Goal: Task Accomplishment & Management: Use online tool/utility

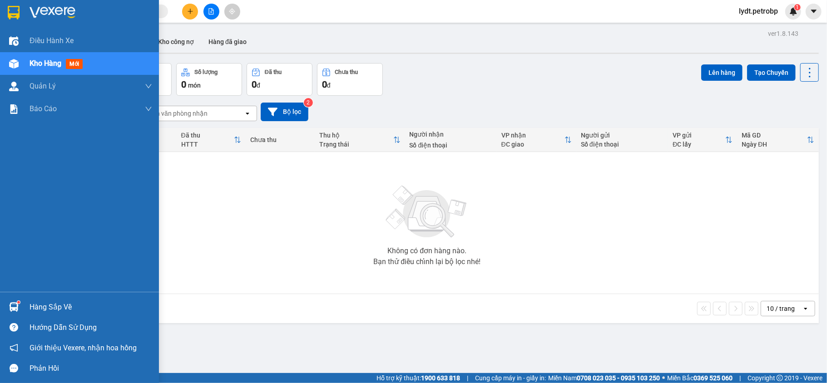
scroll to position [42, 0]
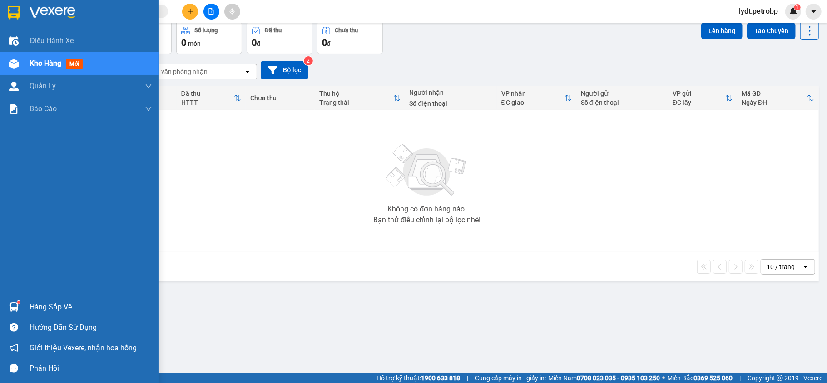
click at [19, 304] on div at bounding box center [14, 307] width 16 height 16
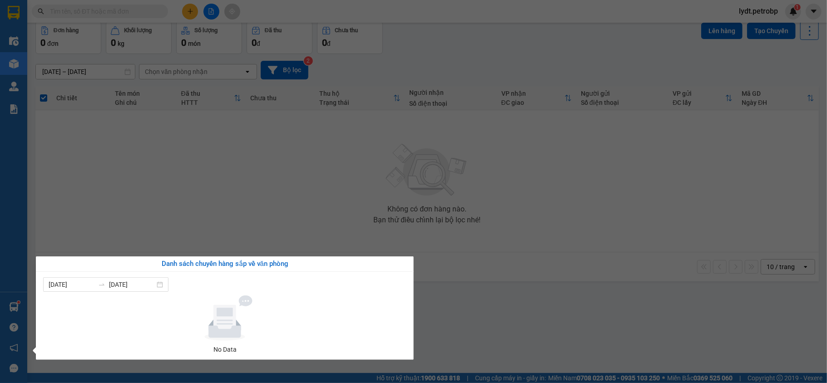
drag, startPoint x: 496, startPoint y: 306, endPoint x: 476, endPoint y: 304, distance: 19.6
click at [476, 304] on section "Kết quả [PERSON_NAME] ( 10 ) Bộ lọc Mã ĐH Trạng thái Món hàng [PERSON_NAME] [PE…" at bounding box center [413, 191] width 827 height 383
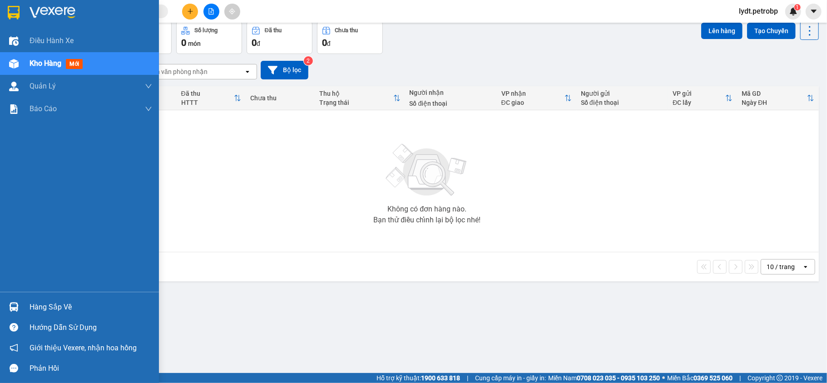
drag, startPoint x: 24, startPoint y: 305, endPoint x: 153, endPoint y: 301, distance: 128.6
click at [25, 305] on div "Hàng sắp về" at bounding box center [79, 307] width 159 height 20
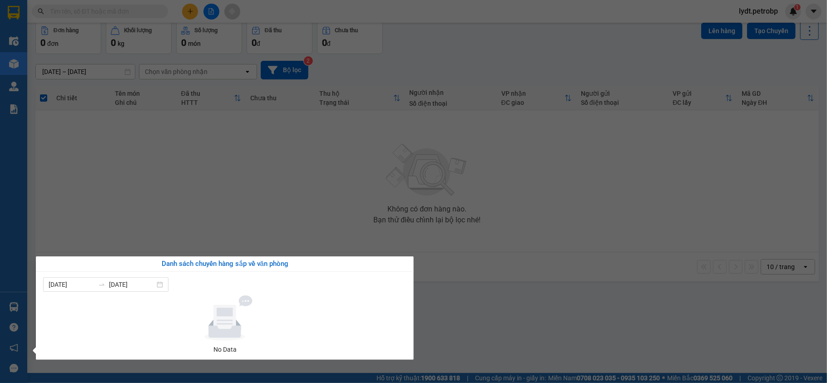
click at [533, 301] on section "Kết quả [PERSON_NAME] ( 10 ) Bộ lọc Mã ĐH Trạng thái Món hàng [PERSON_NAME] [PE…" at bounding box center [413, 191] width 827 height 383
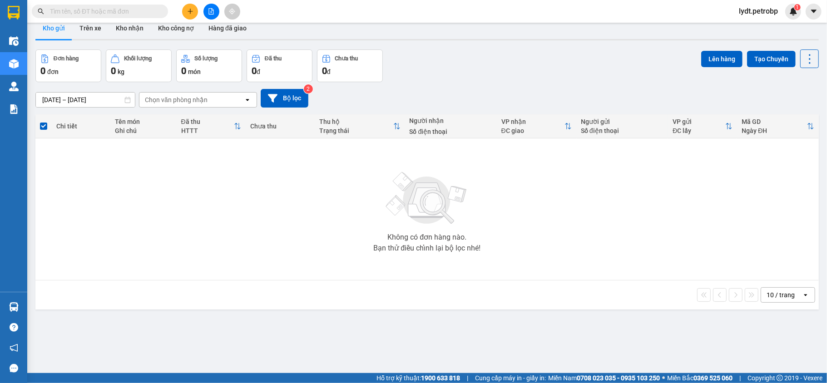
scroll to position [0, 0]
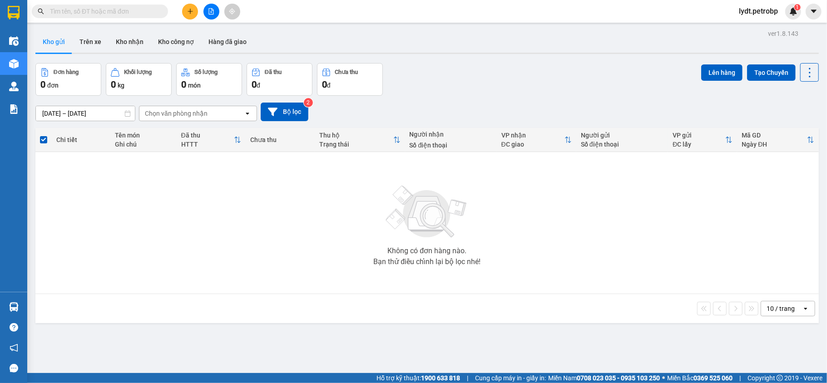
click at [89, 118] on input "[DATE] – [DATE]" at bounding box center [85, 113] width 99 height 15
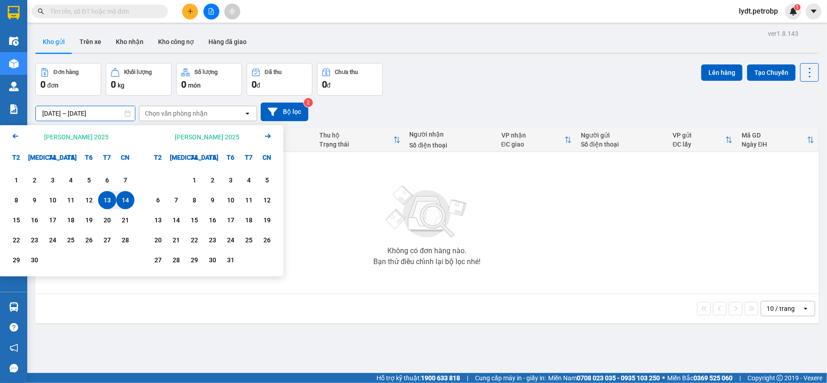
click at [49, 117] on input "[DATE] – [DATE]" at bounding box center [85, 113] width 99 height 15
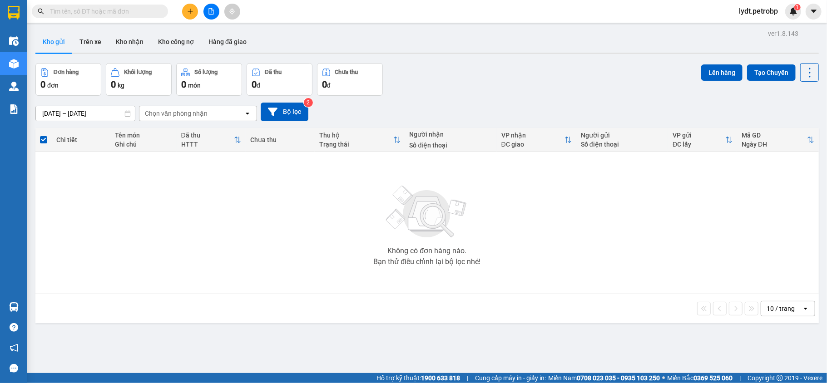
click at [154, 113] on div "Chọn văn phòng nhận" at bounding box center [176, 113] width 63 height 9
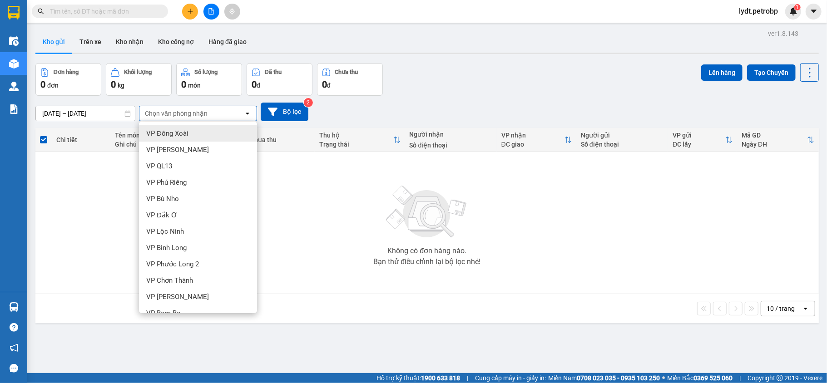
click at [317, 245] on div "Không có đơn hàng nào. Bạn thử điều chỉnh lại bộ lọc nhé!" at bounding box center [427, 223] width 774 height 136
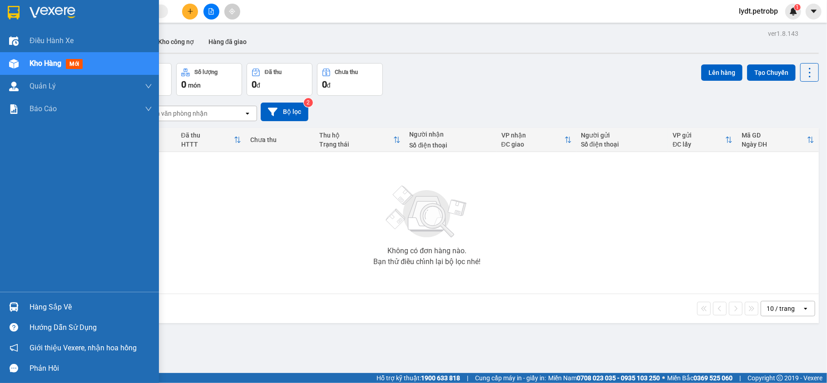
drag, startPoint x: 13, startPoint y: 304, endPoint x: 140, endPoint y: 293, distance: 128.1
click at [13, 304] on img at bounding box center [14, 307] width 10 height 10
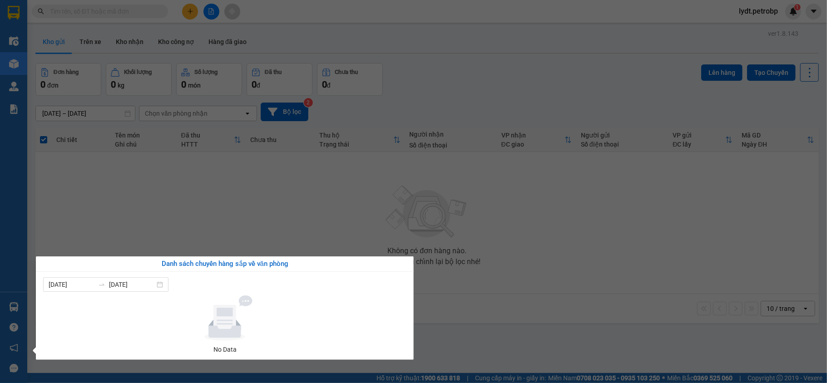
click at [456, 281] on section "Kết quả [PERSON_NAME] ( 10 ) Bộ lọc Mã ĐH Trạng thái Món hàng [PERSON_NAME] [PE…" at bounding box center [413, 191] width 827 height 383
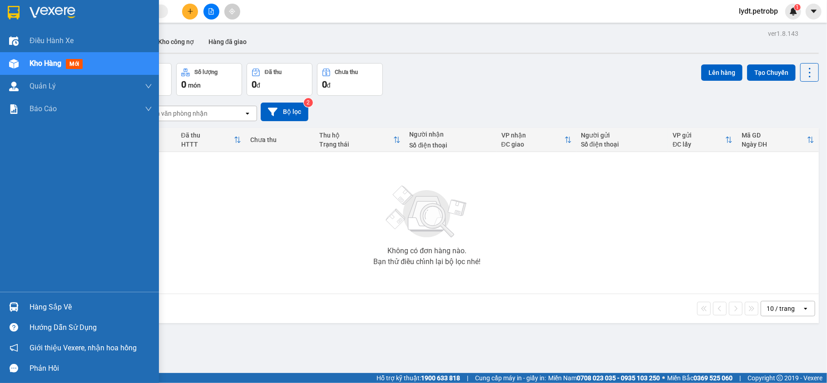
click at [28, 61] on div "Kho hàng mới" at bounding box center [79, 63] width 159 height 23
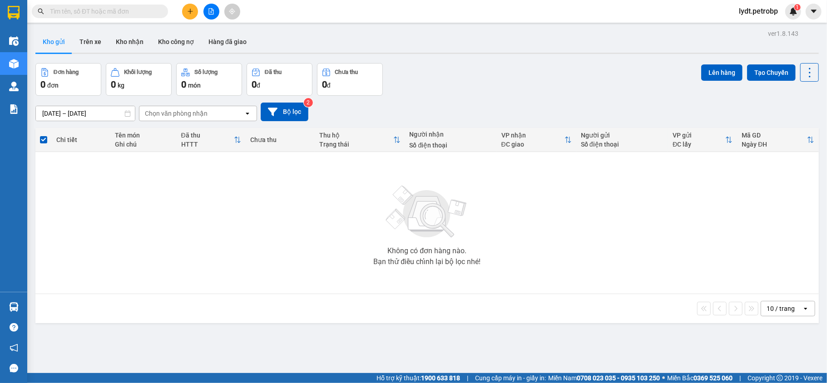
drag, startPoint x: 431, startPoint y: 218, endPoint x: 138, endPoint y: 246, distance: 293.8
click at [429, 218] on img at bounding box center [426, 212] width 91 height 64
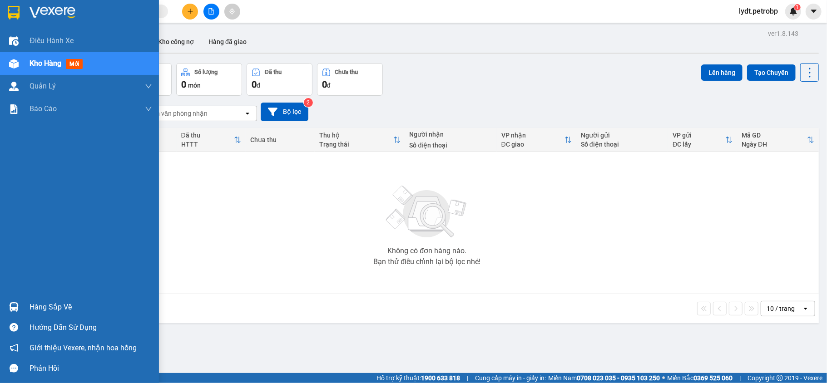
click at [17, 295] on div "Hàng sắp về Hướng dẫn sử dụng Giới thiệu Vexere, nhận hoa hồng Phản hồi" at bounding box center [79, 335] width 159 height 87
click at [40, 311] on div "Hàng sắp về" at bounding box center [91, 308] width 123 height 14
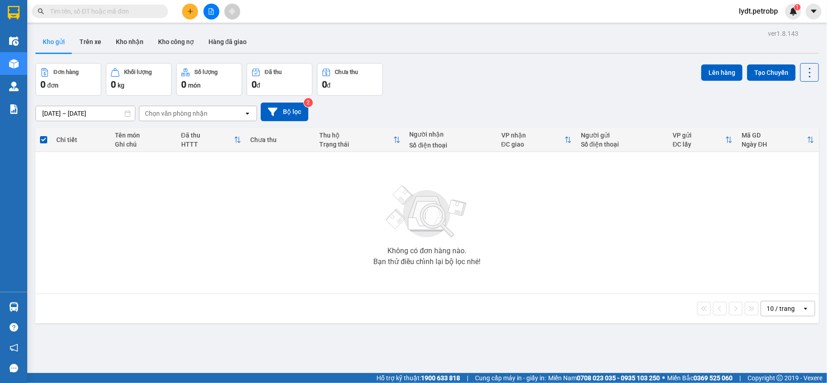
click at [467, 307] on section "Kết quả [PERSON_NAME] ( 10 ) Bộ lọc Mã ĐH Trạng thái Món hàng [PERSON_NAME] [PE…" at bounding box center [413, 191] width 827 height 383
click at [208, 13] on icon "file-add" at bounding box center [211, 11] width 6 height 6
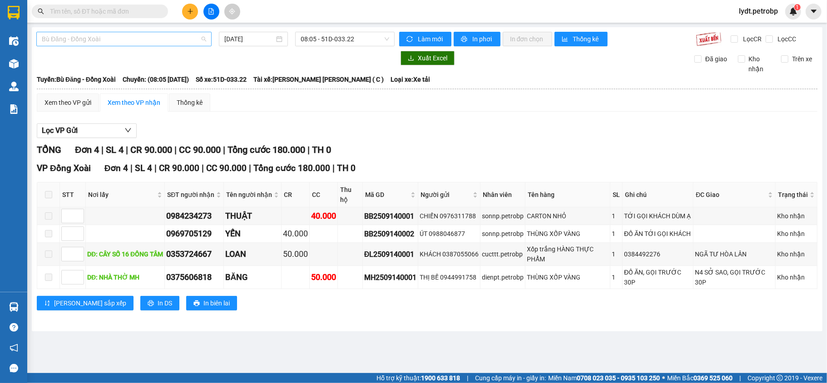
click at [109, 40] on span "Bù Đăng - Đồng Xoài" at bounding box center [124, 39] width 164 height 14
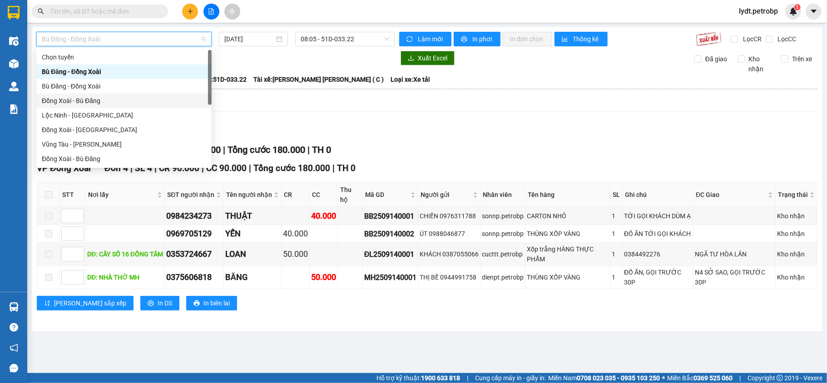
click at [94, 102] on div "Đồng Xoài - Bù Đăng" at bounding box center [124, 101] width 164 height 10
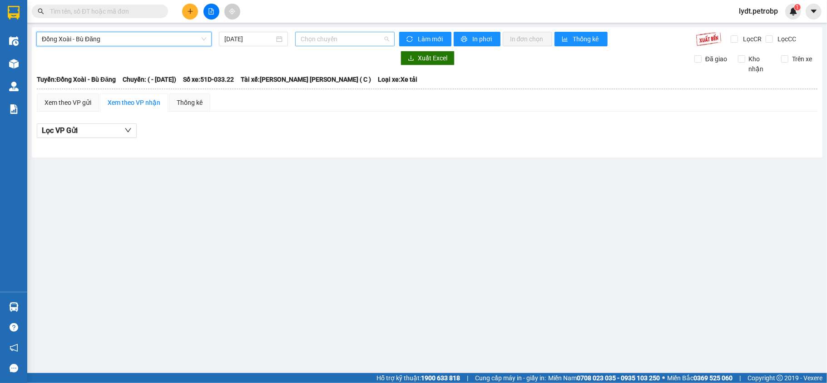
click at [322, 40] on span "Chọn chuyến" at bounding box center [345, 39] width 89 height 14
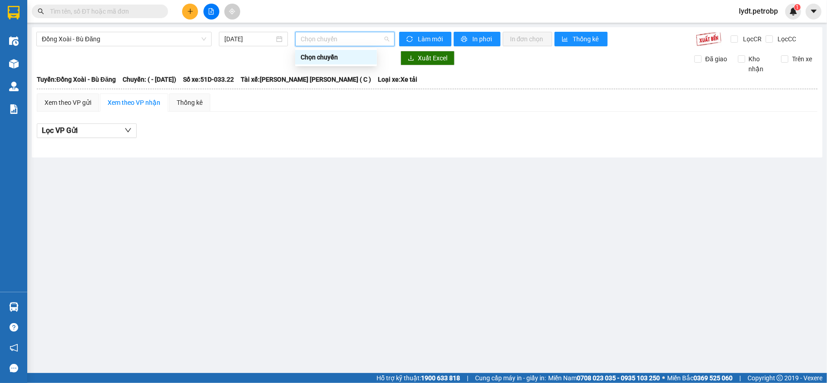
click at [321, 60] on div "Chọn chuyến" at bounding box center [336, 57] width 71 height 10
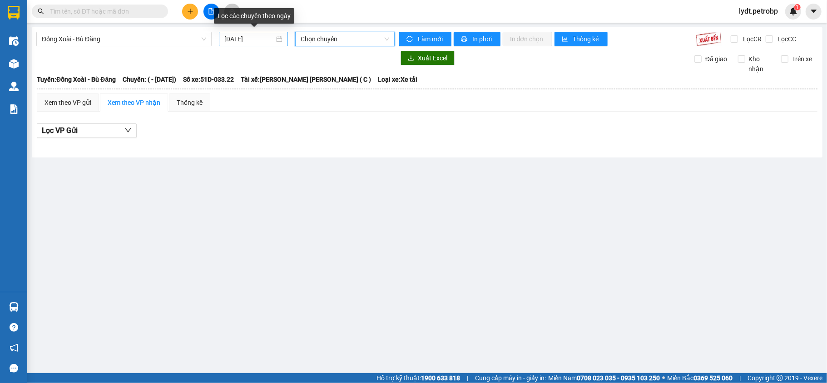
click at [230, 38] on input "[DATE]" at bounding box center [249, 39] width 50 height 10
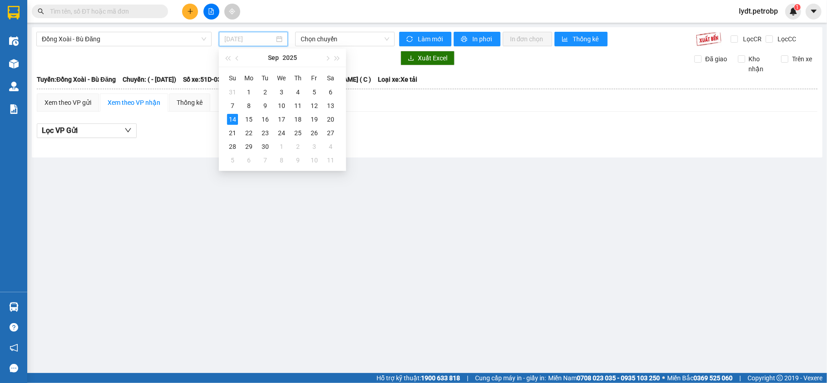
type input "[DATE]"
click at [368, 179] on main "Đồng Xoài - Bù Đăng [DATE] Chọn [PERSON_NAME] mới In phơi In [PERSON_NAME] Thốn…" at bounding box center [413, 186] width 827 height 373
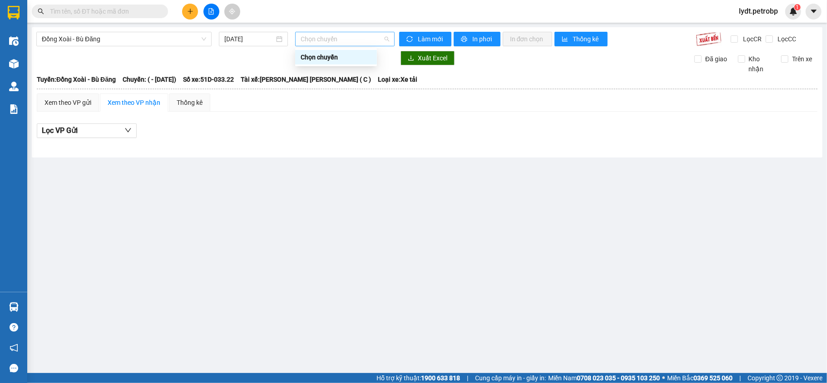
click at [346, 44] on span "Chọn chuyến" at bounding box center [345, 39] width 89 height 14
click at [333, 58] on div "Chọn chuyến" at bounding box center [336, 57] width 71 height 10
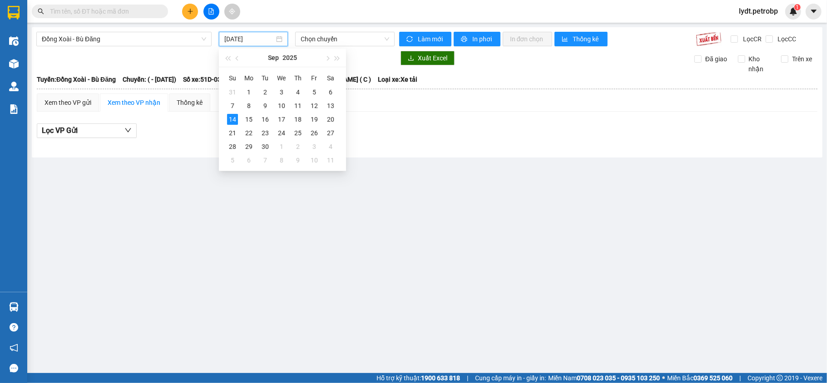
click at [255, 44] on input "[DATE]" at bounding box center [249, 39] width 50 height 10
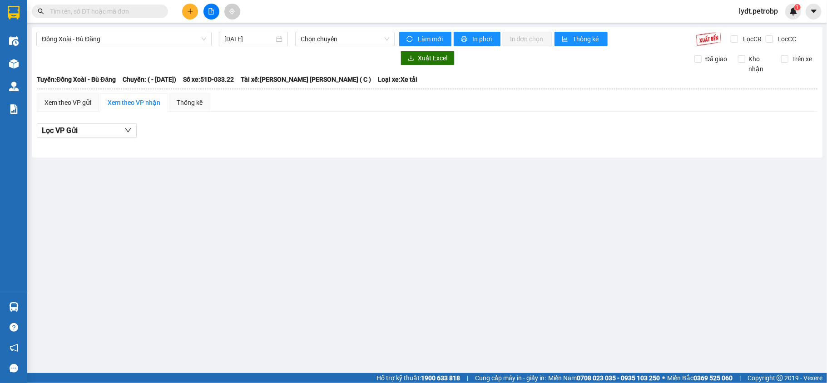
click at [328, 29] on div "Đồng Xoài - Bù Đăng [DATE] Chọn [PERSON_NAME] mới In phơi In [PERSON_NAME] Thốn…" at bounding box center [427, 92] width 791 height 130
click at [386, 39] on span "Chọn chuyến" at bounding box center [345, 39] width 89 height 14
click at [362, 59] on div "Chọn chuyến" at bounding box center [336, 57] width 71 height 10
click at [123, 41] on span "Đồng Xoài - Bù Đăng" at bounding box center [124, 39] width 164 height 14
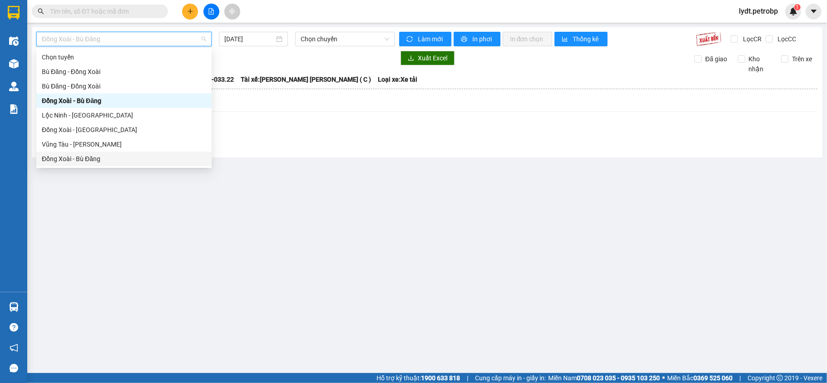
click at [115, 159] on div "Đồng Xoài - Bù Đăng" at bounding box center [124, 159] width 164 height 10
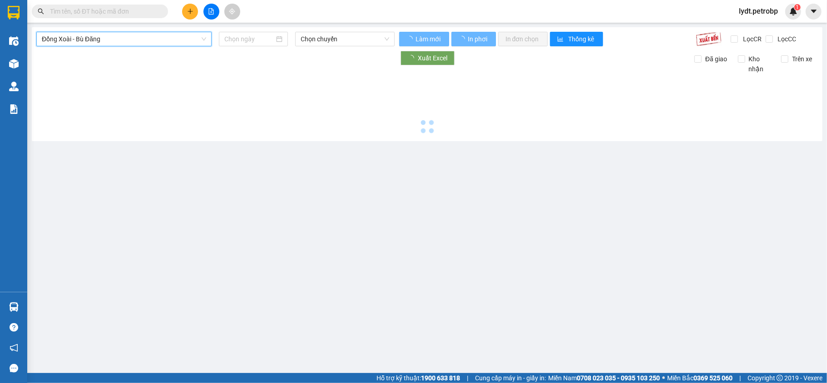
type input "[DATE]"
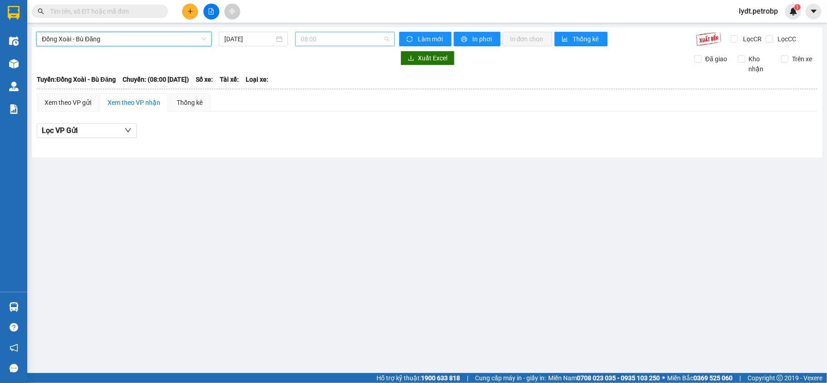
click at [346, 39] on span "08:00" at bounding box center [345, 39] width 89 height 14
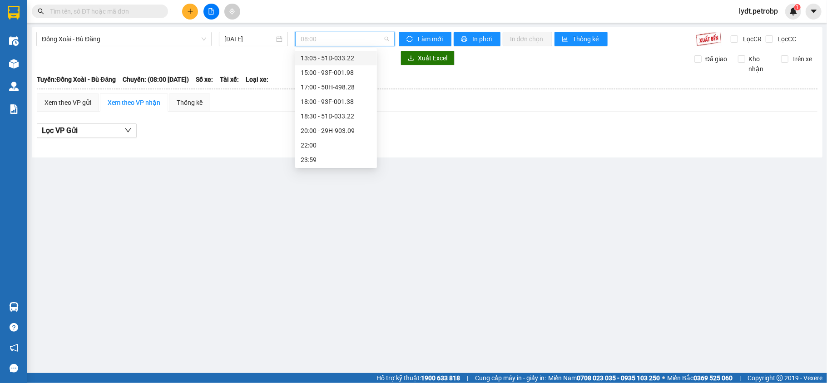
scroll to position [87, 0]
click at [332, 118] on div "18:30 - 51D-033.22" at bounding box center [336, 115] width 71 height 10
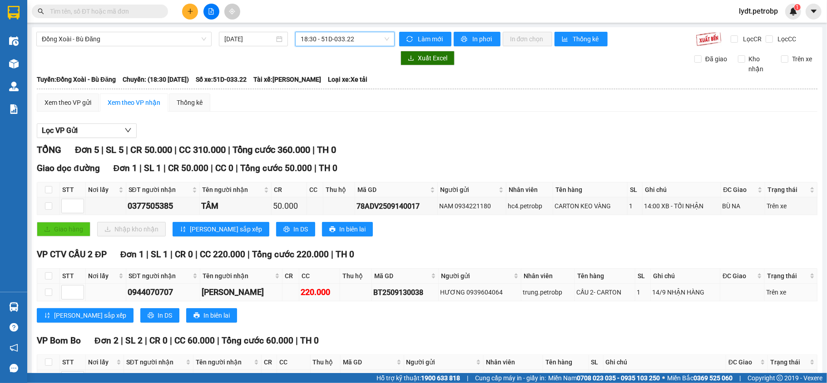
scroll to position [169, 0]
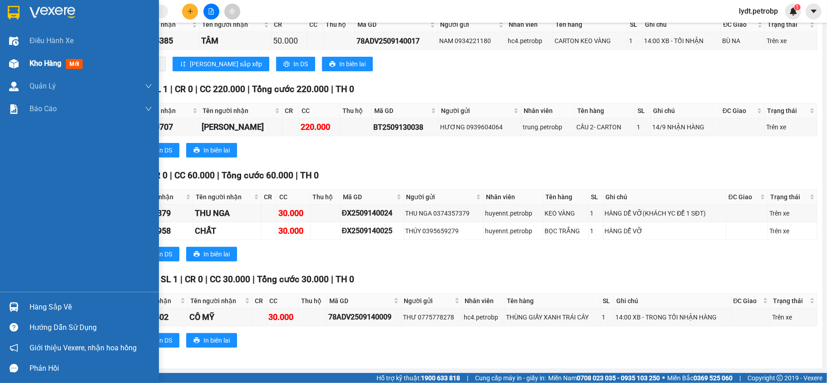
click at [30, 62] on span "Kho hàng" at bounding box center [46, 63] width 32 height 9
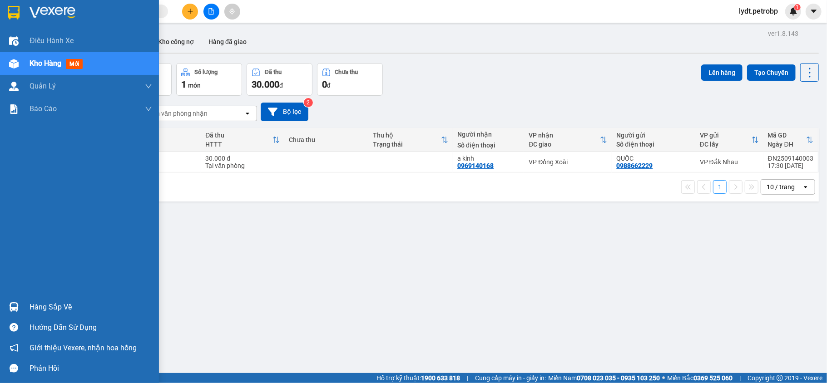
click at [23, 60] on div "Kho hàng mới" at bounding box center [79, 63] width 159 height 23
drag, startPoint x: 38, startPoint y: 305, endPoint x: 66, endPoint y: 305, distance: 28.2
click at [48, 305] on div "Hàng sắp về" at bounding box center [91, 308] width 123 height 14
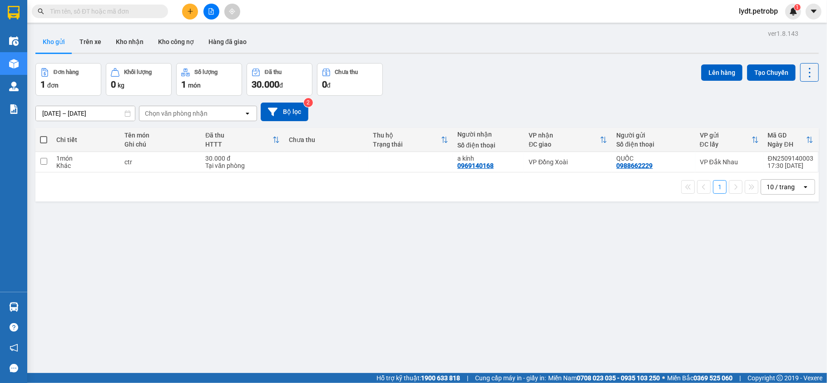
click at [466, 352] on section "Kết quả [PERSON_NAME] ( 10 ) Bộ lọc Mã ĐH Trạng thái Món hàng [PERSON_NAME] [PE…" at bounding box center [413, 191] width 827 height 383
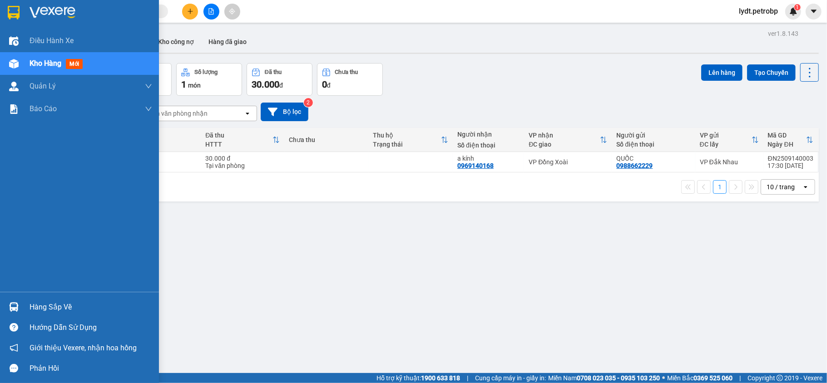
click at [6, 306] on div at bounding box center [14, 307] width 16 height 16
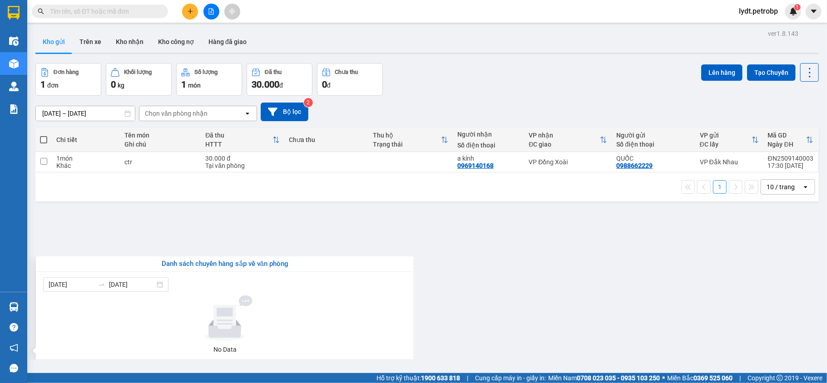
click at [510, 347] on section "Kết quả [PERSON_NAME] ( 10 ) Bộ lọc Mã ĐH Trạng thái Món hàng [PERSON_NAME] [PE…" at bounding box center [413, 191] width 827 height 383
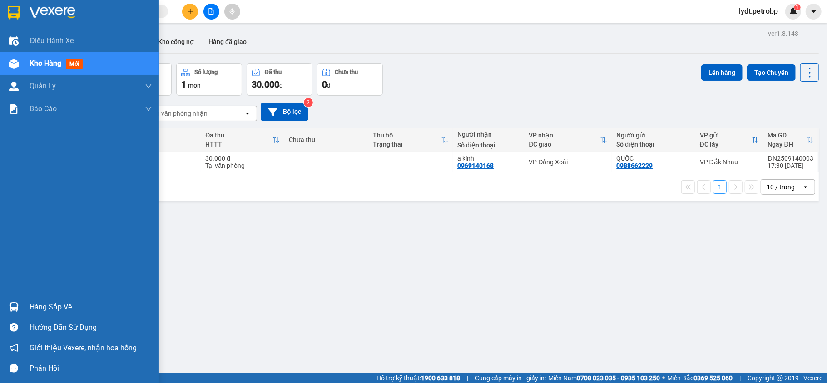
click at [33, 63] on span "Kho hàng" at bounding box center [46, 63] width 32 height 9
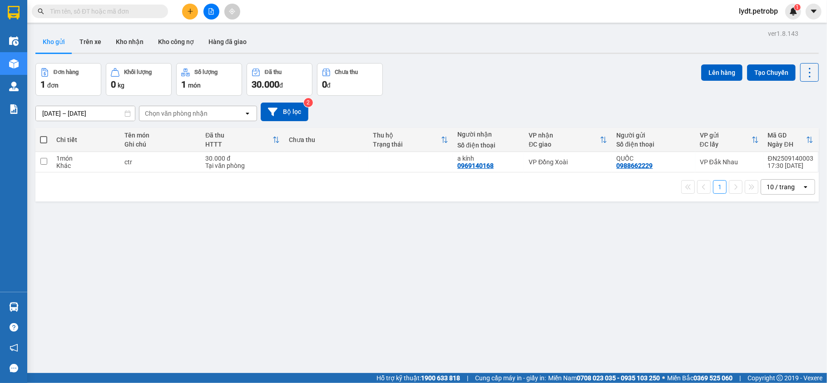
click at [212, 236] on div "ver 1.8.143 Kho gửi Trên xe Kho [PERSON_NAME] công nợ Hàng đã [PERSON_NAME] hàn…" at bounding box center [427, 218] width 791 height 383
